Goal: Communication & Community: Answer question/provide support

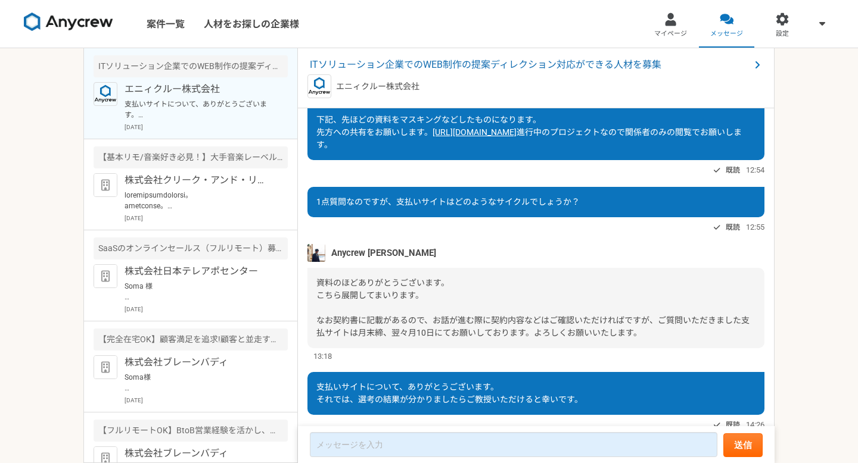
scroll to position [1017, 0]
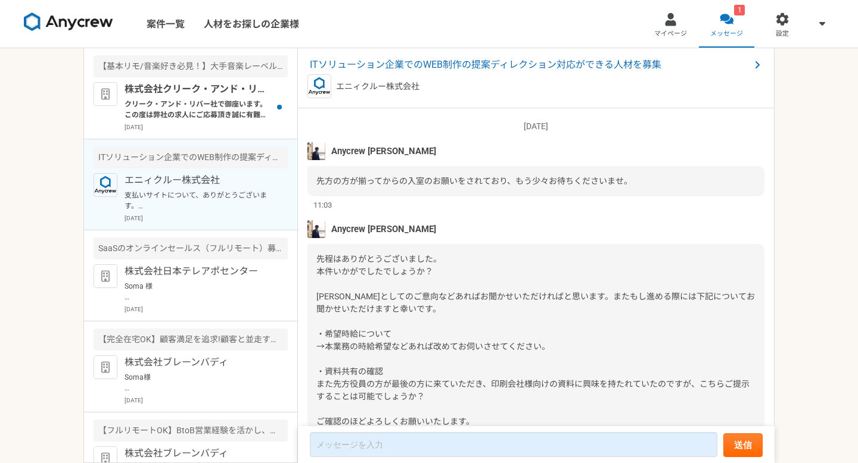
scroll to position [1017, 0]
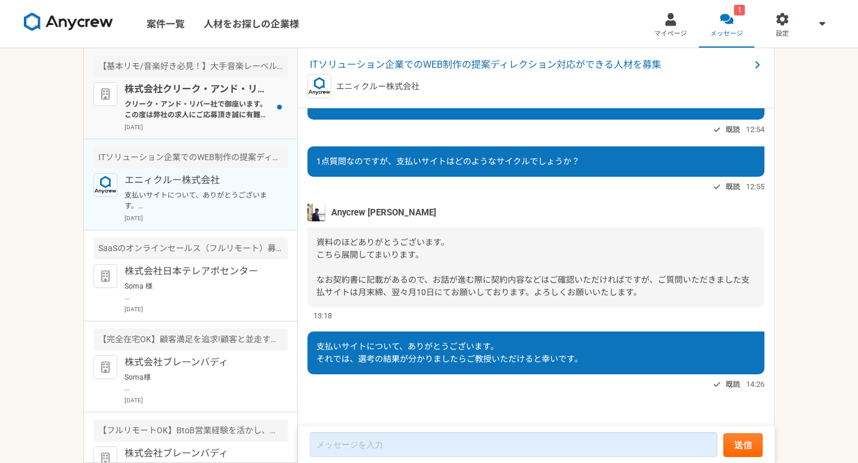
click at [209, 116] on p "クリーク・アンド・リバー社で御座います。 この度は弊社の求人にご応募頂き誠に有難う御座います。 ご応募頂いた内容の詳細を確認し、 追って返答させて頂ければと存…" at bounding box center [197, 109] width 147 height 21
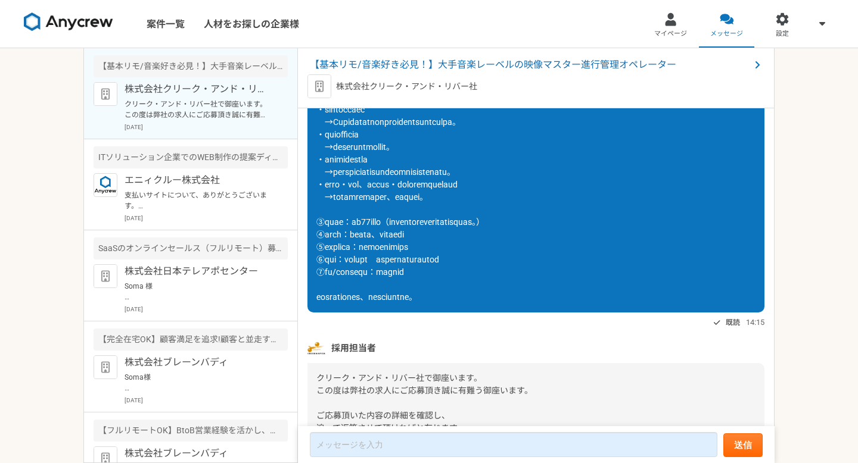
scroll to position [481, 0]
